Goal: Task Accomplishment & Management: Manage account settings

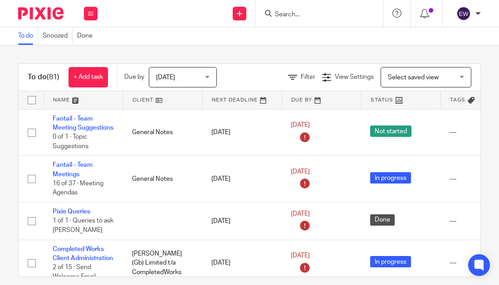
click at [294, 15] on input "Search" at bounding box center [315, 15] width 82 height 8
click at [473, 13] on div "[PERSON_NAME]" at bounding box center [466, 13] width 29 height 15
click at [314, 53] on div "To do (81) + Add task Due by Today Today Today Tomorrow This week Next week Thi…" at bounding box center [249, 165] width 499 height 240
click at [100, 8] on div "Work Email Clients Team Reports Settings" at bounding box center [91, 13] width 32 height 27
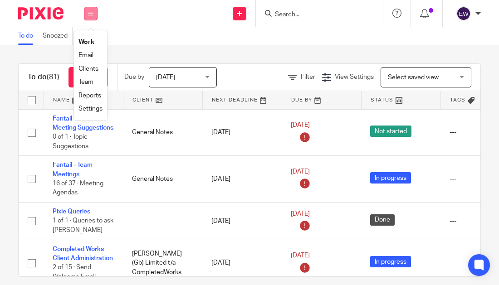
click at [88, 15] on button at bounding box center [91, 14] width 14 height 14
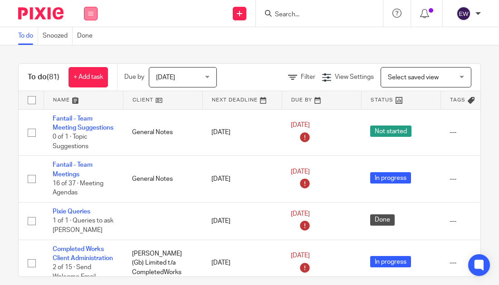
click at [88, 15] on button at bounding box center [91, 14] width 14 height 14
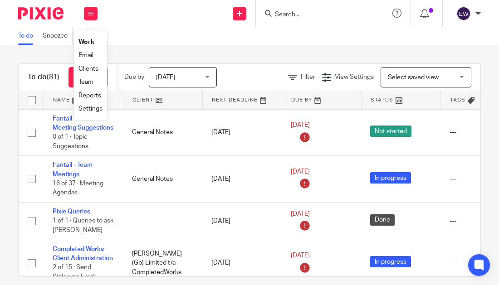
click at [95, 110] on link "Settings" at bounding box center [90, 109] width 24 height 6
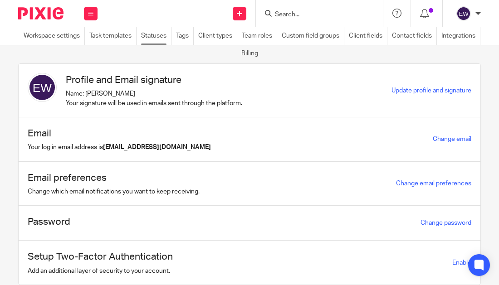
click at [172, 37] on link "Statuses" at bounding box center [156, 36] width 30 height 18
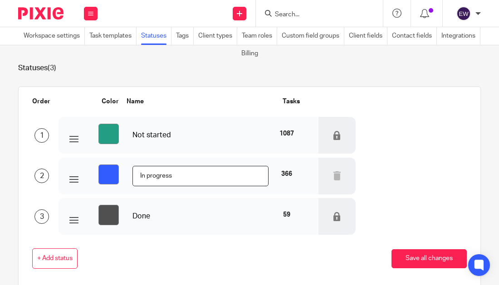
click at [388, 141] on div "1 #249e82 Not started 1087" at bounding box center [244, 135] width 445 height 39
click at [333, 138] on icon at bounding box center [337, 135] width 9 height 9
click at [357, 109] on div "Order Color Name Tasks" at bounding box center [244, 103] width 445 height 15
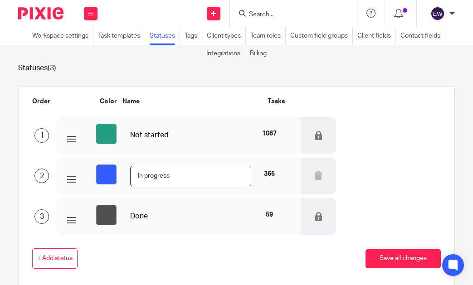
click at [264, 132] on label "1087" at bounding box center [269, 133] width 15 height 9
click at [166, 178] on input "In progress" at bounding box center [190, 176] width 121 height 20
click at [174, 238] on div "+ Add status Save all changes" at bounding box center [231, 259] width 419 height 48
click at [311, 130] on div at bounding box center [318, 135] width 35 height 37
click at [314, 133] on icon at bounding box center [318, 135] width 9 height 9
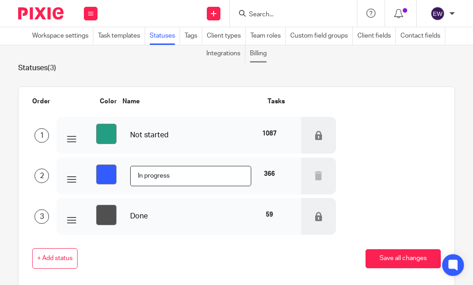
click at [259, 55] on link "Billing" at bounding box center [260, 54] width 21 height 18
click at [264, 175] on label "366" at bounding box center [269, 174] width 11 height 9
click at [367, 147] on div "1 #249e82 Not started 1087" at bounding box center [231, 135] width 419 height 39
click at [185, 241] on div "+ Add status Save all changes" at bounding box center [231, 259] width 419 height 48
click at [260, 249] on div "+ Add status Save all changes" at bounding box center [231, 259] width 419 height 20
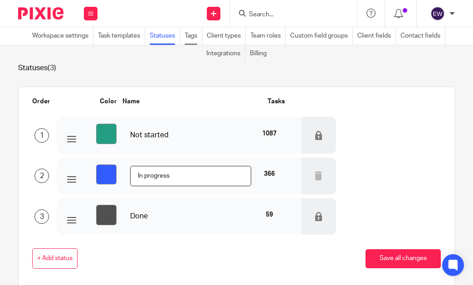
click at [185, 42] on link "Tags" at bounding box center [194, 36] width 18 height 18
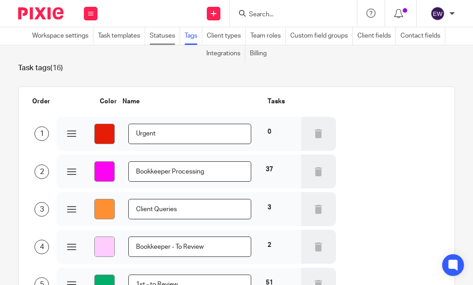
click at [164, 41] on link "Statuses" at bounding box center [165, 36] width 30 height 18
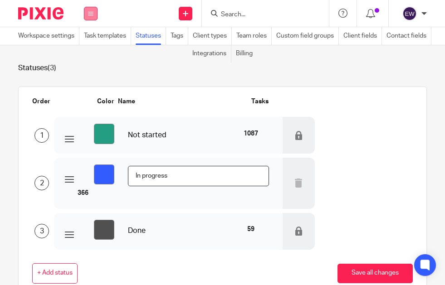
click at [93, 12] on button at bounding box center [91, 14] width 14 height 14
click at [92, 41] on link "Work" at bounding box center [85, 42] width 15 height 6
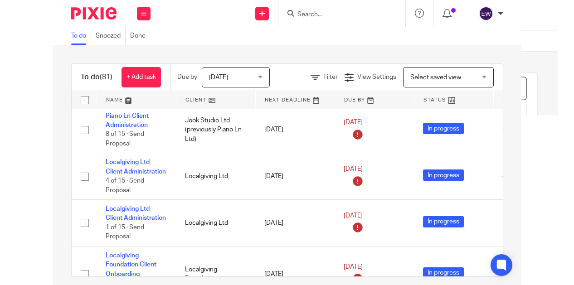
scroll to position [1856, 0]
